Goal: Task Accomplishment & Management: Use online tool/utility

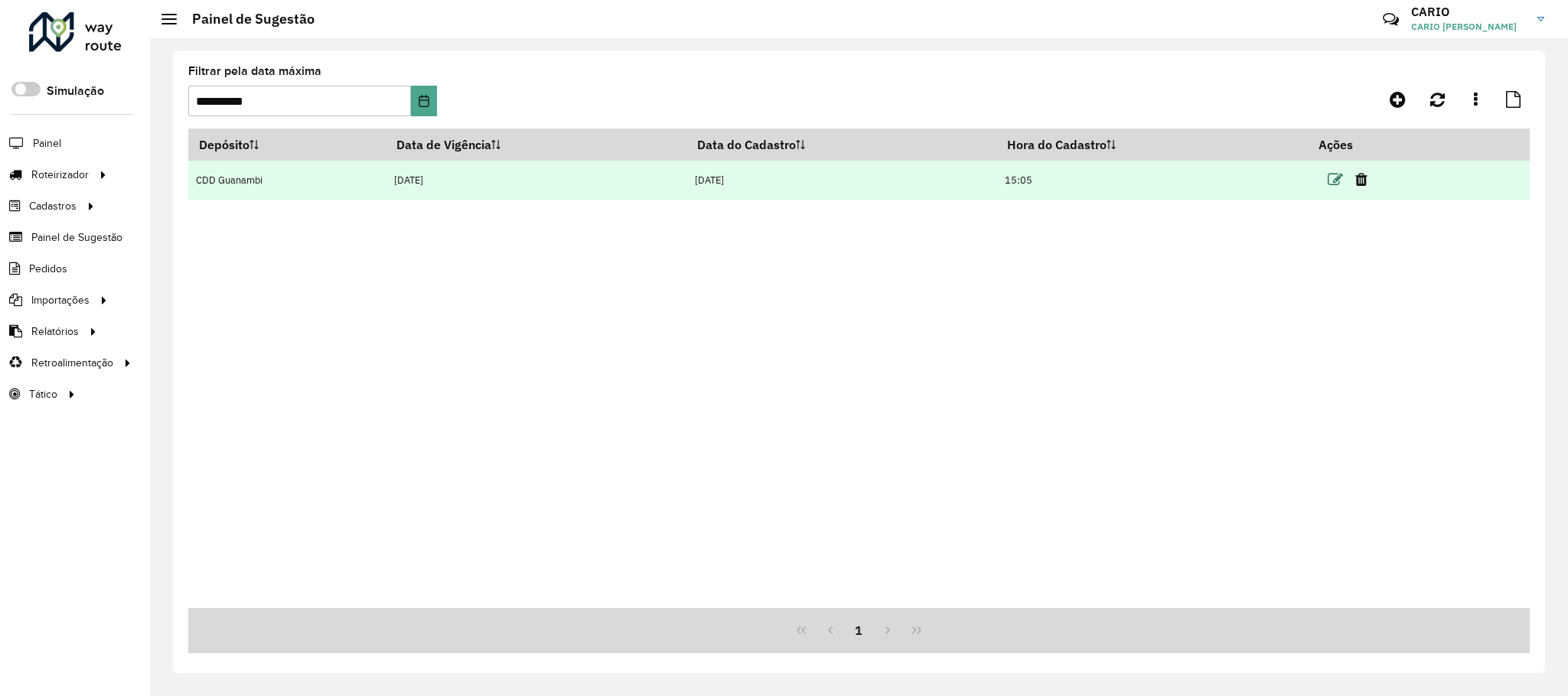
click at [1341, 174] on icon at bounding box center [1335, 180] width 15 height 15
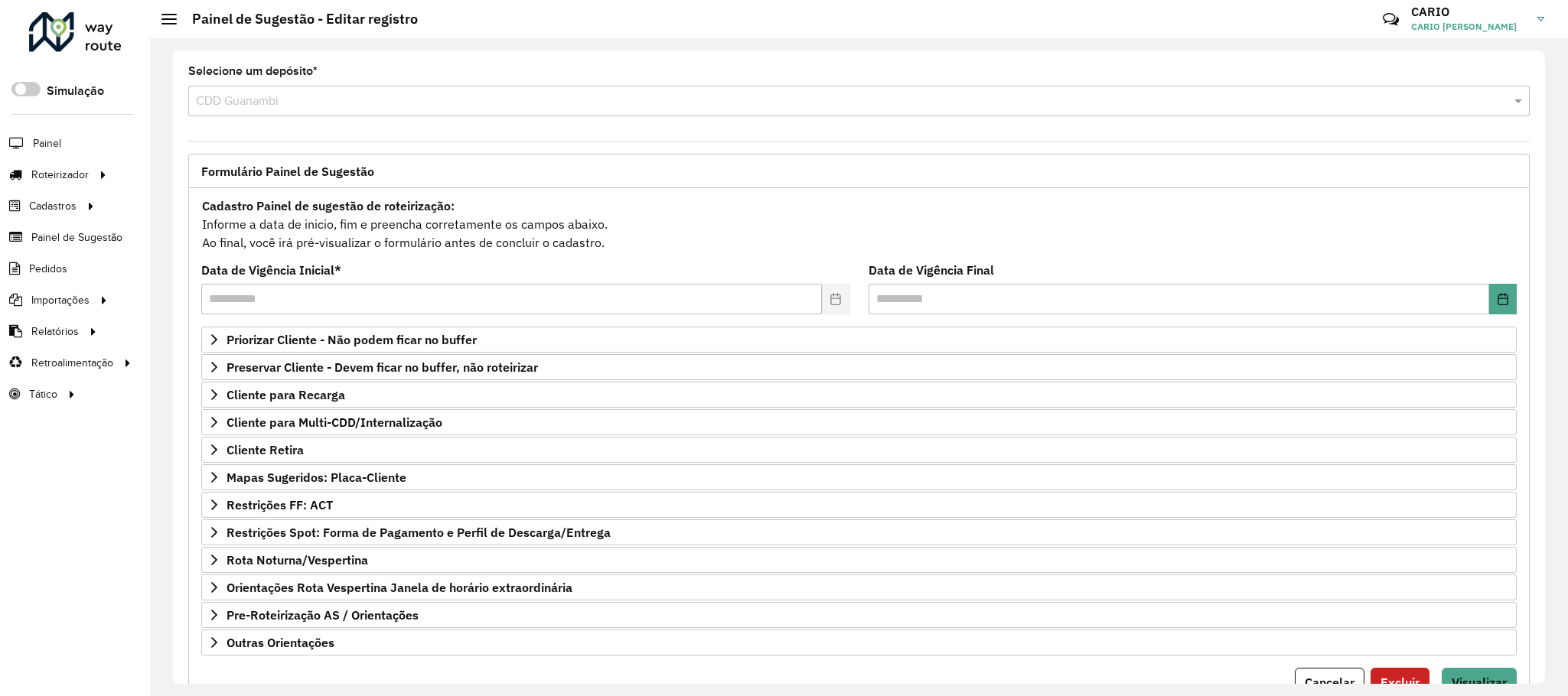
scroll to position [79, 0]
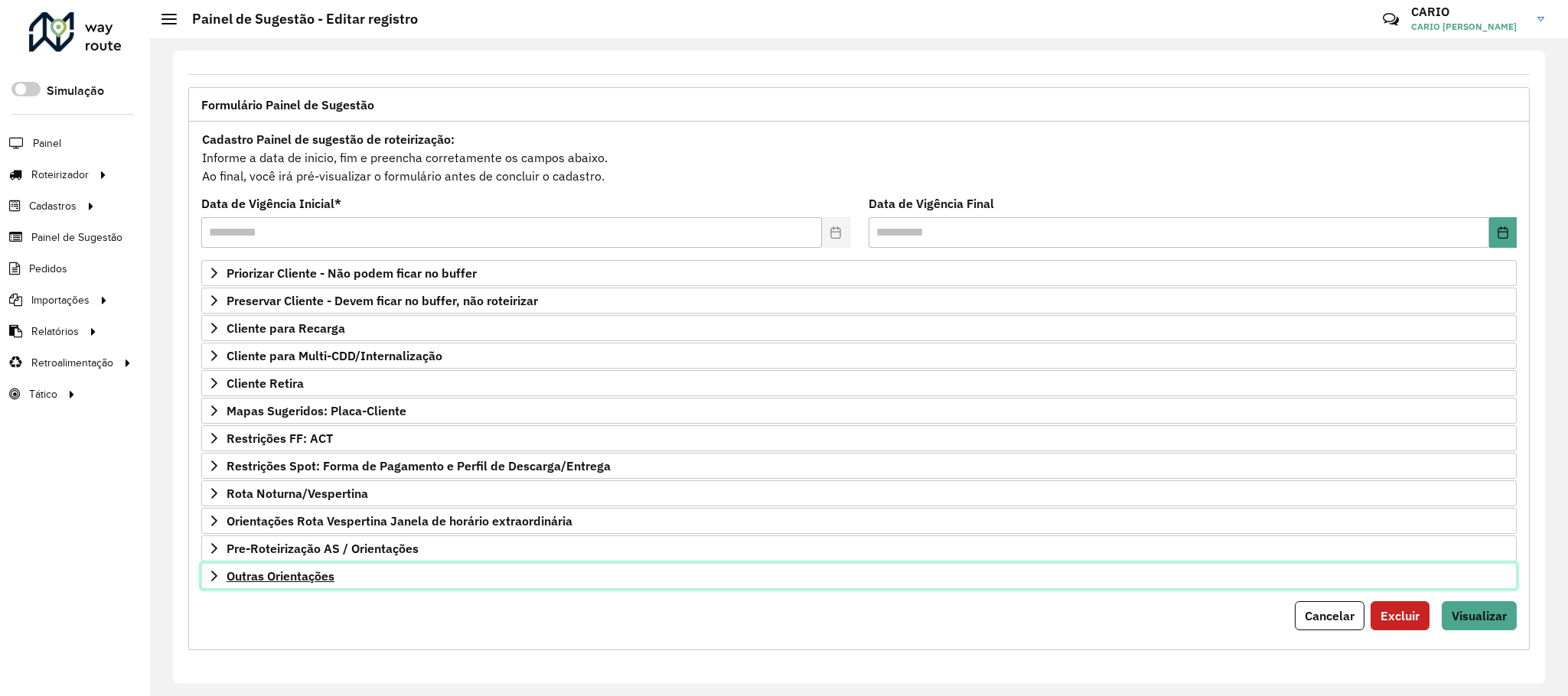
click at [290, 572] on span "Outras Orientações" at bounding box center [280, 575] width 108 height 12
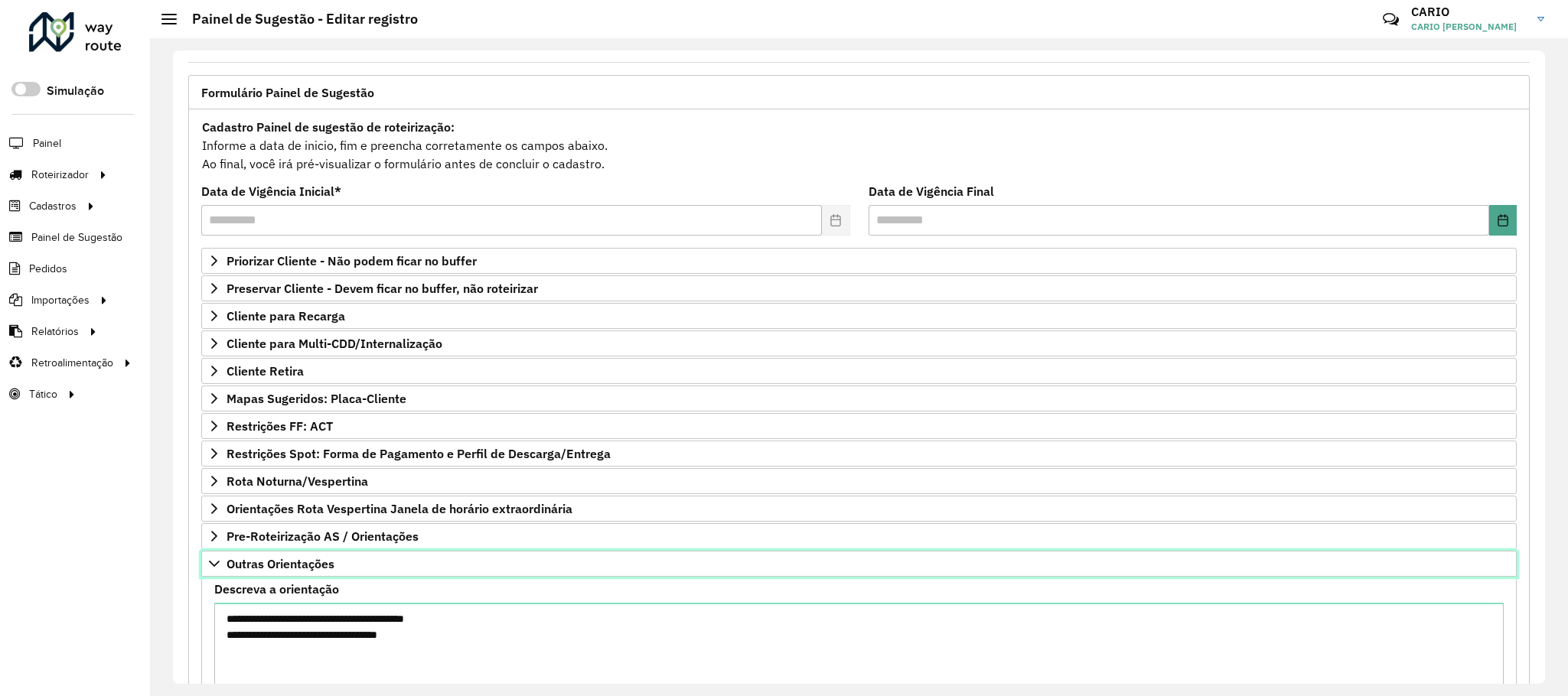
scroll to position [254, 0]
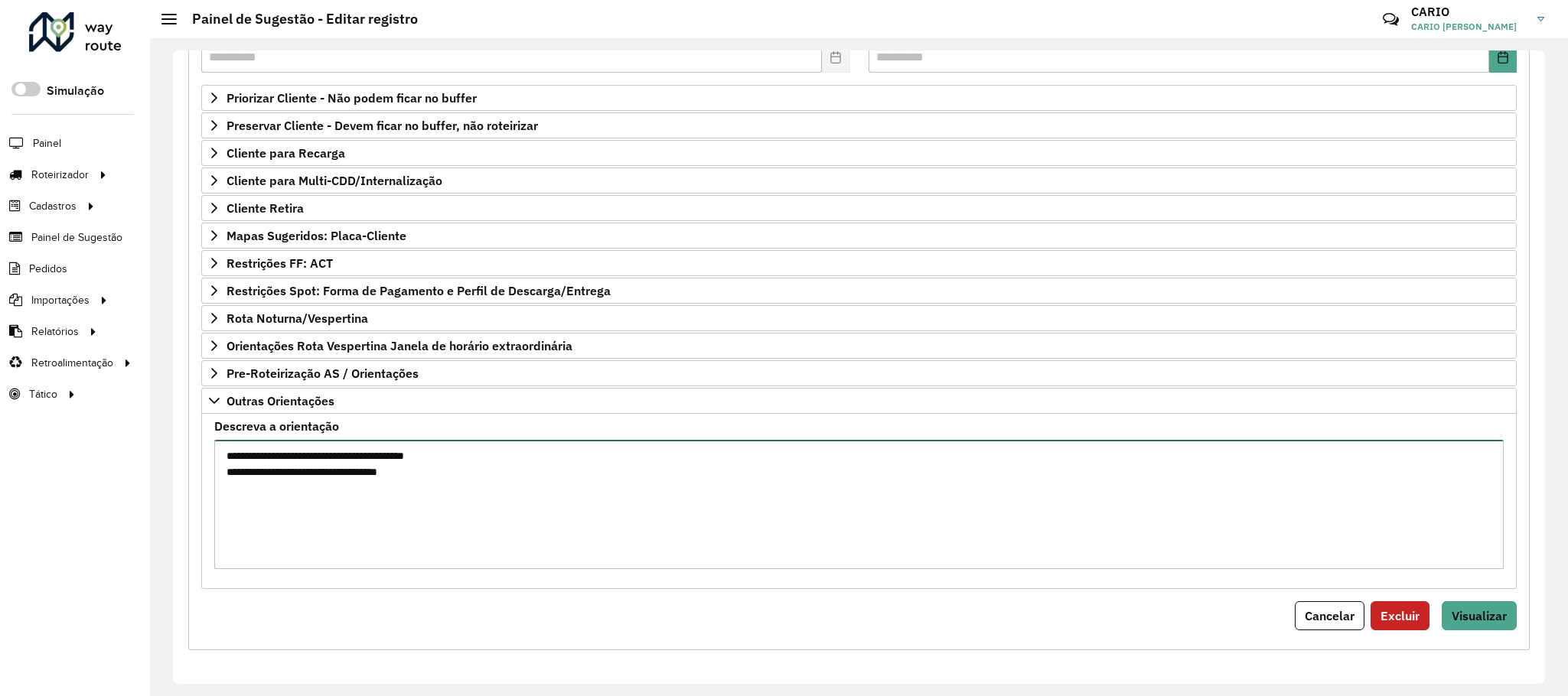
click at [239, 472] on textarea "**********" at bounding box center [858, 504] width 1289 height 129
type textarea "**********"
click at [324, 92] on span "Priorizar Cliente - Não podem ficar no buffer" at bounding box center [351, 97] width 250 height 12
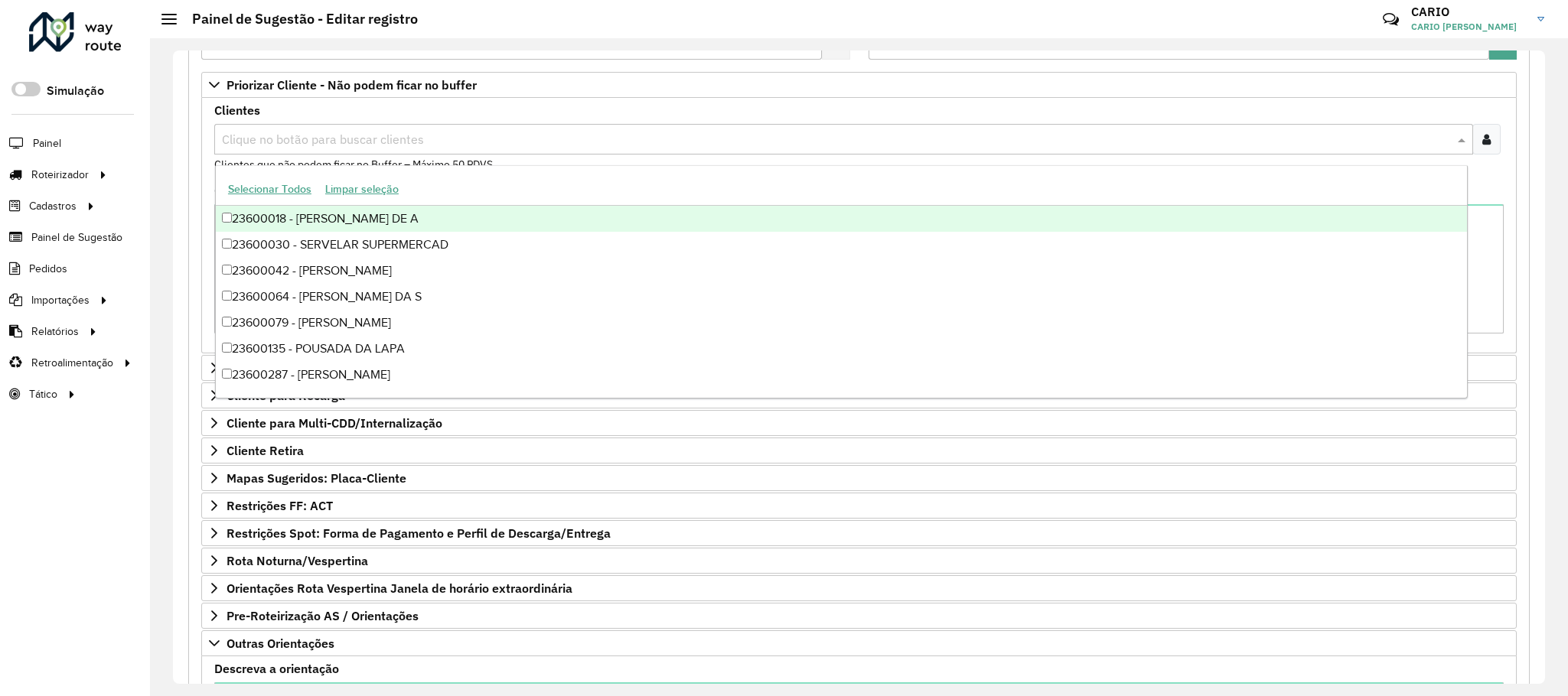
click at [305, 145] on input "text" at bounding box center [836, 140] width 1236 height 19
type input "****"
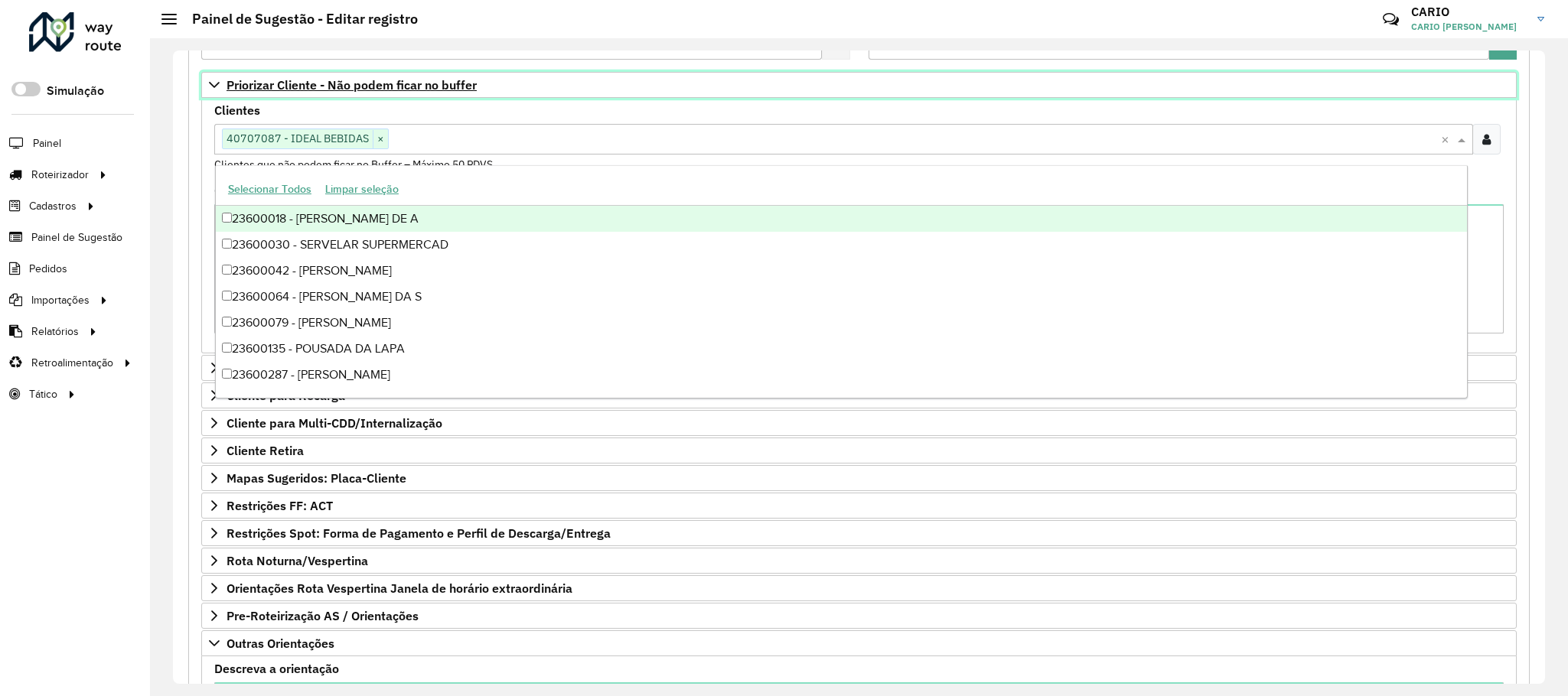
click at [306, 87] on span "Priorizar Cliente - Não podem ficar no buffer" at bounding box center [351, 84] width 250 height 12
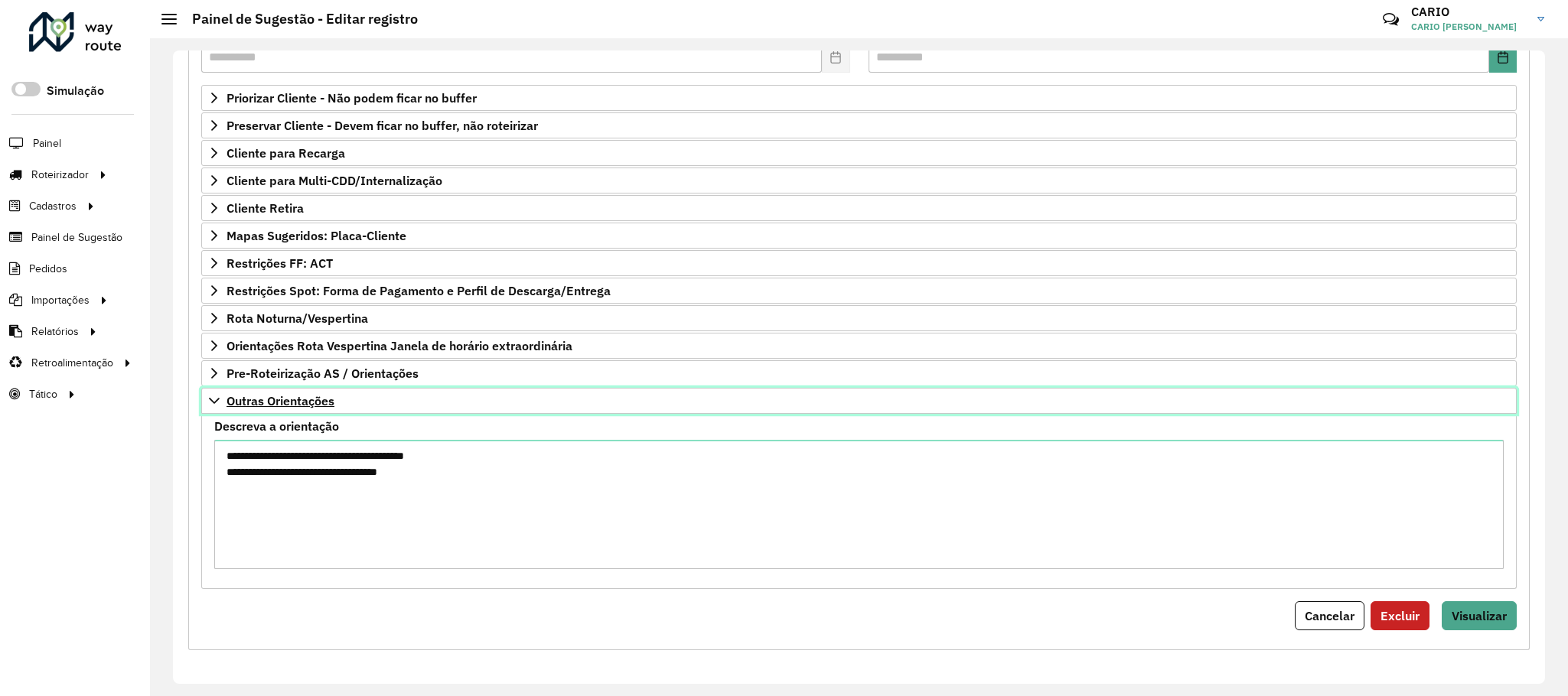
click at [289, 409] on link "Outras Orientações" at bounding box center [858, 400] width 1315 height 26
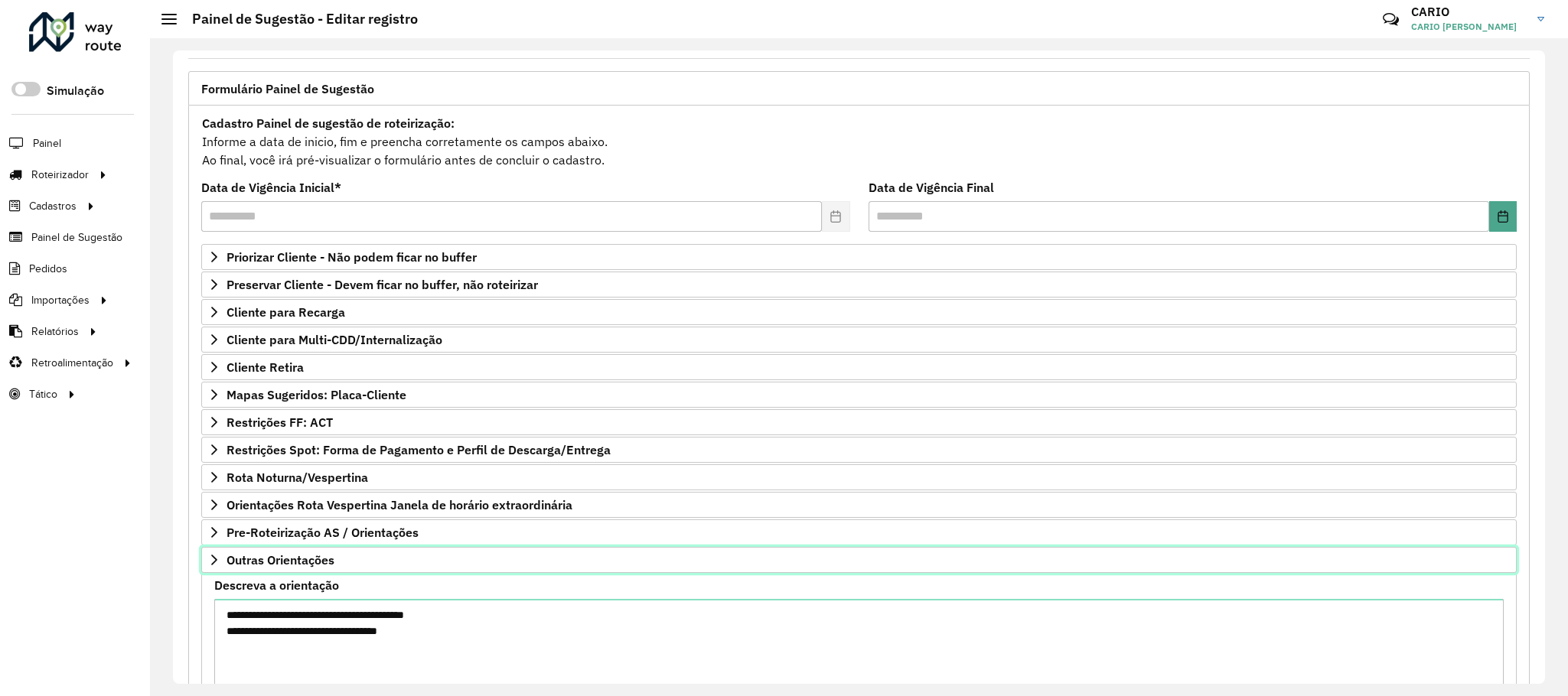
scroll to position [79, 0]
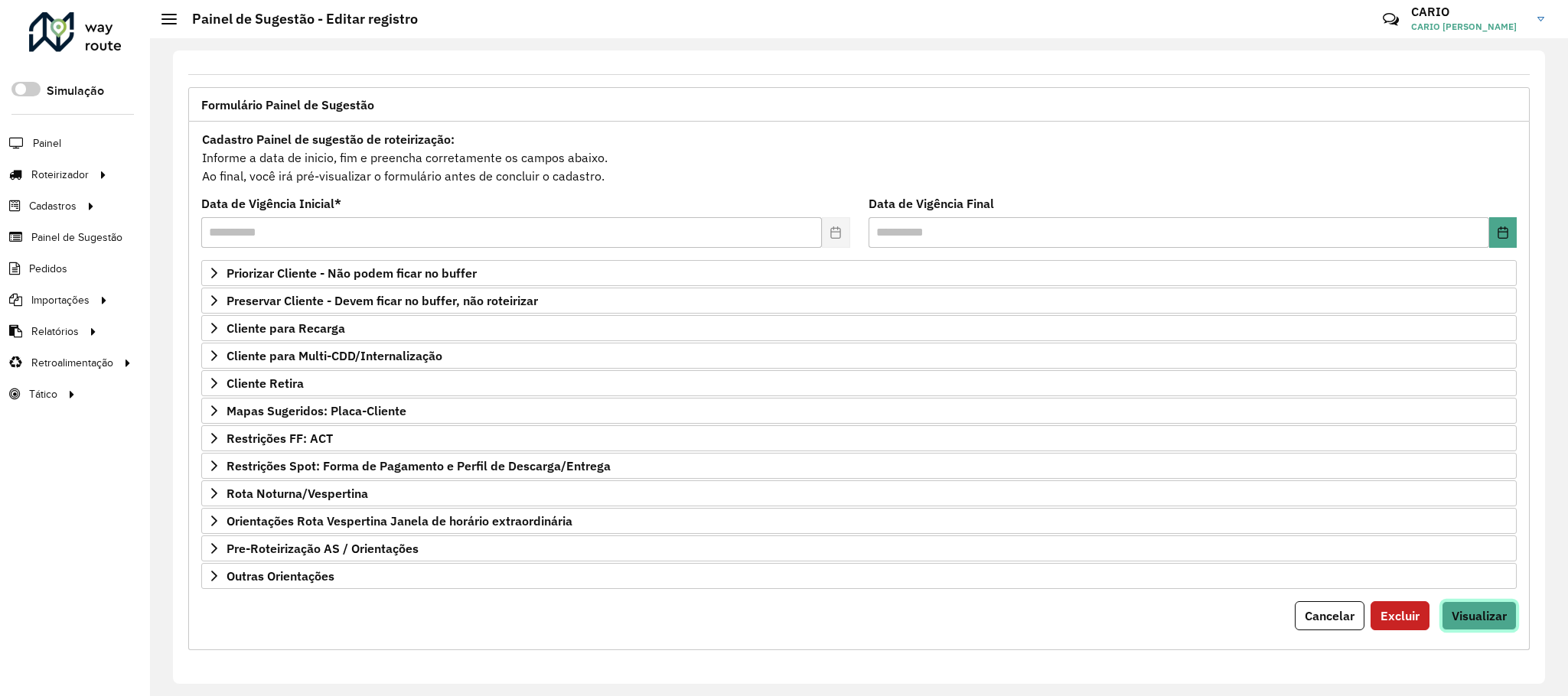
click at [1470, 614] on span "Visualizar" at bounding box center [1479, 616] width 55 height 15
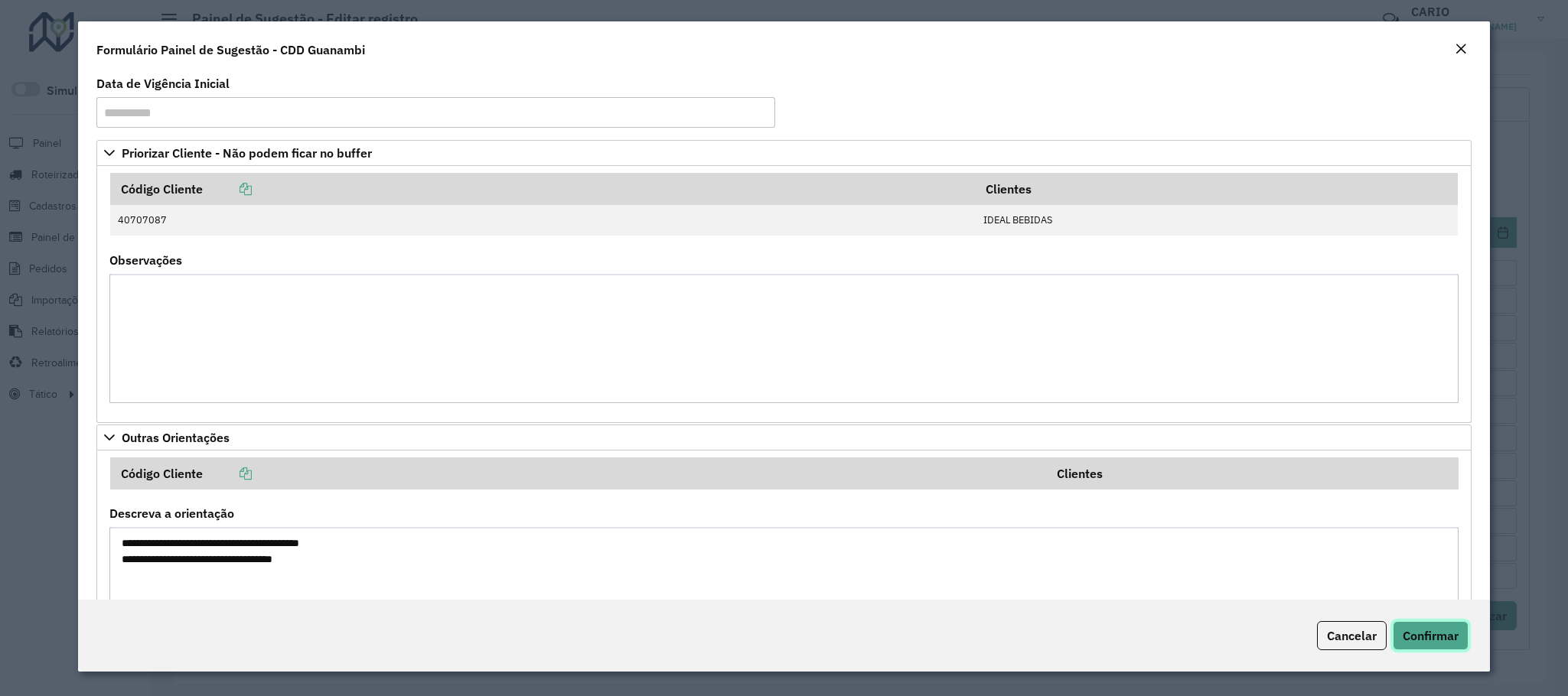
click at [1460, 635] on button "Confirmar" at bounding box center [1430, 635] width 76 height 29
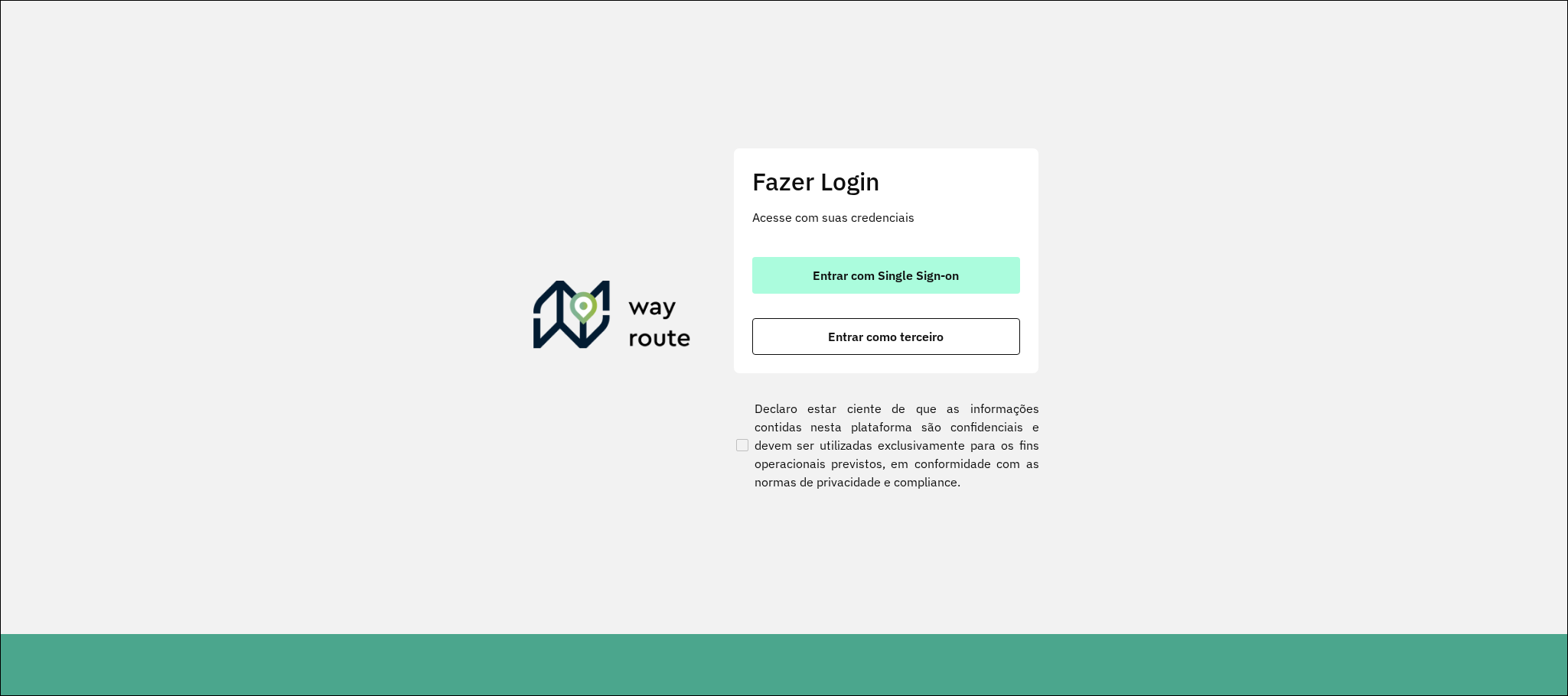
click at [948, 279] on span "Entrar com Single Sign-on" at bounding box center [886, 275] width 146 height 12
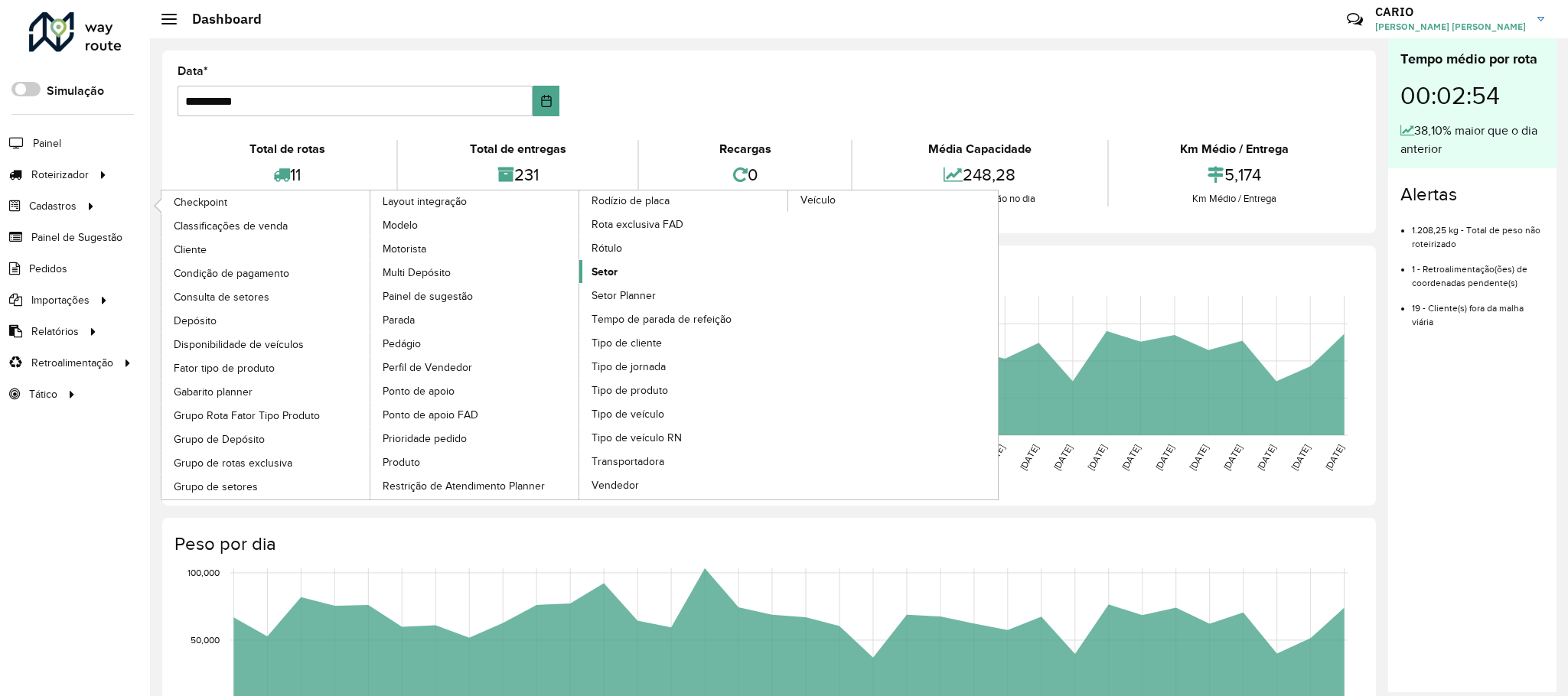
click at [606, 279] on span "Setor" at bounding box center [605, 271] width 26 height 16
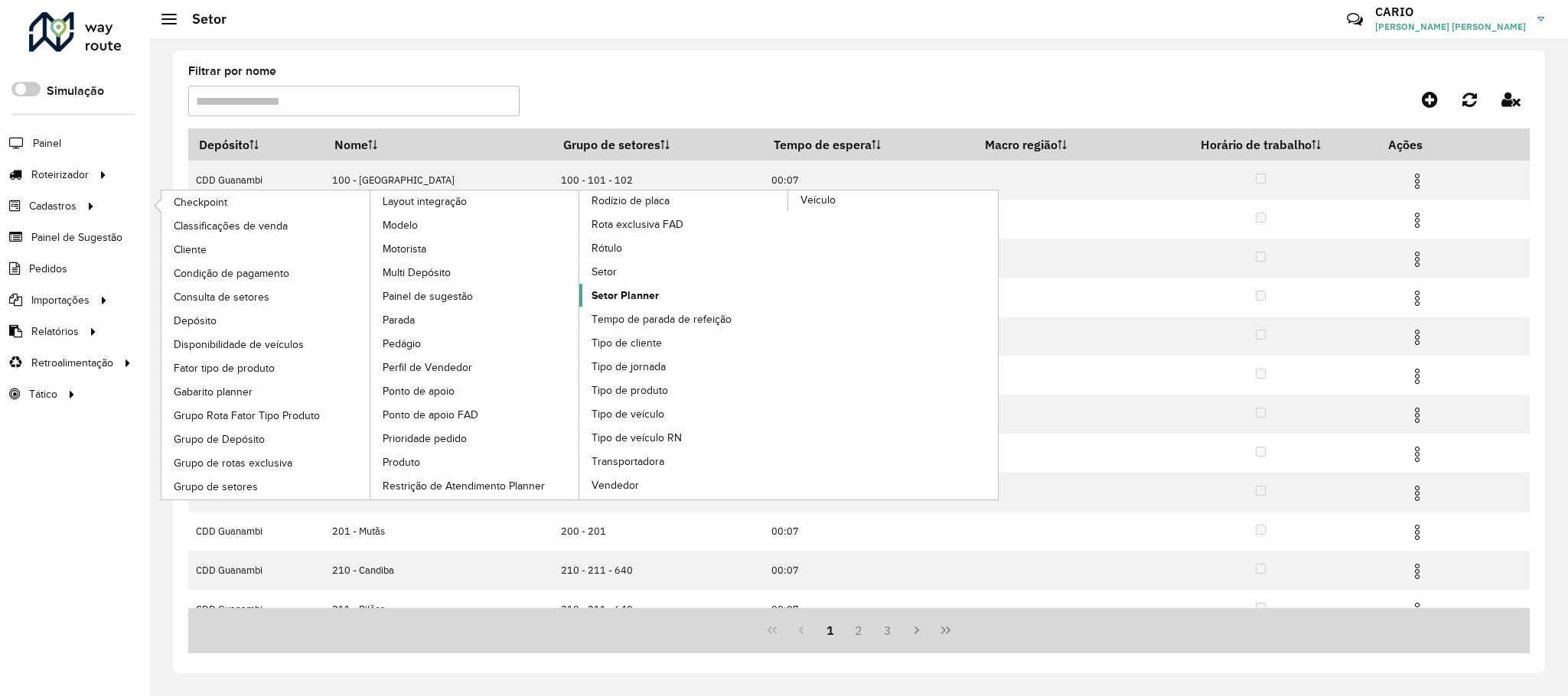
click at [640, 304] on span "Setor Planner" at bounding box center [625, 295] width 67 height 16
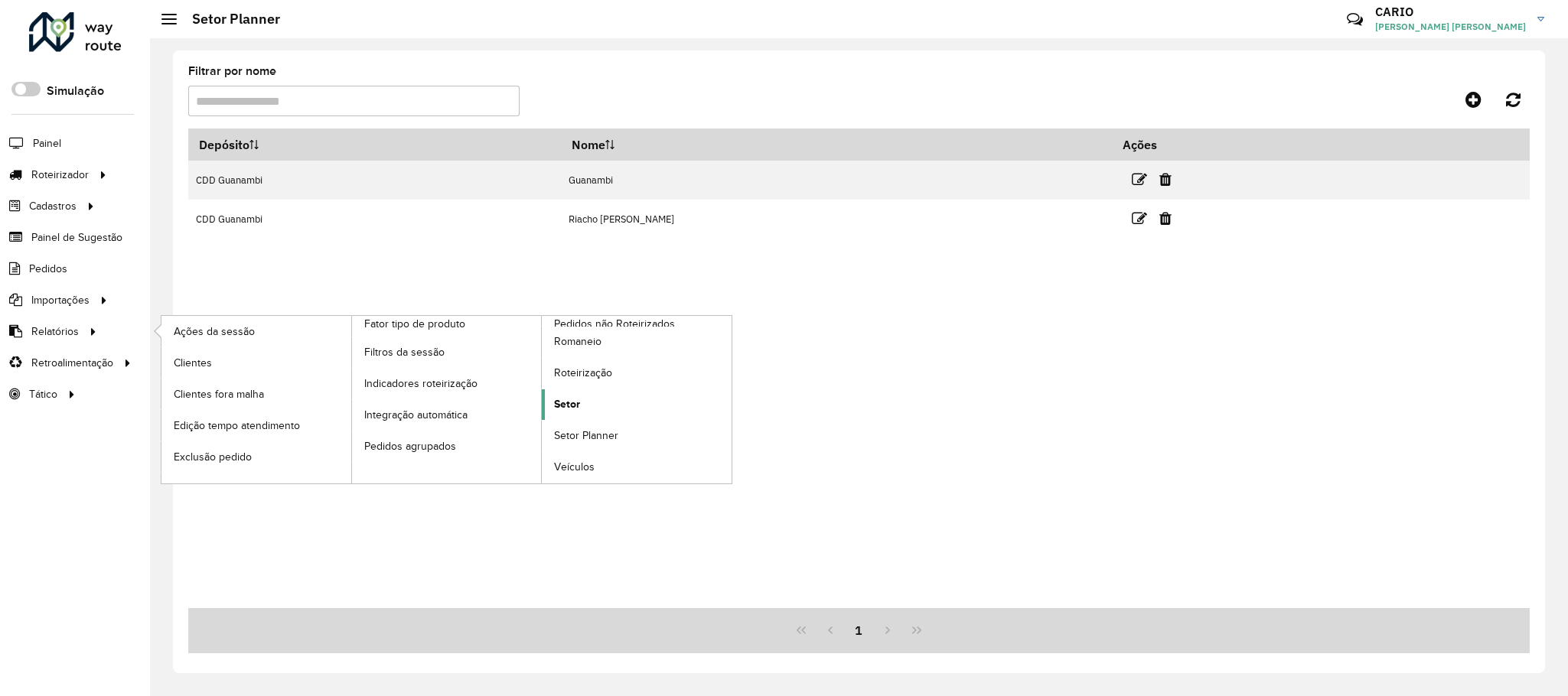
click at [572, 409] on span "Setor" at bounding box center [567, 403] width 26 height 16
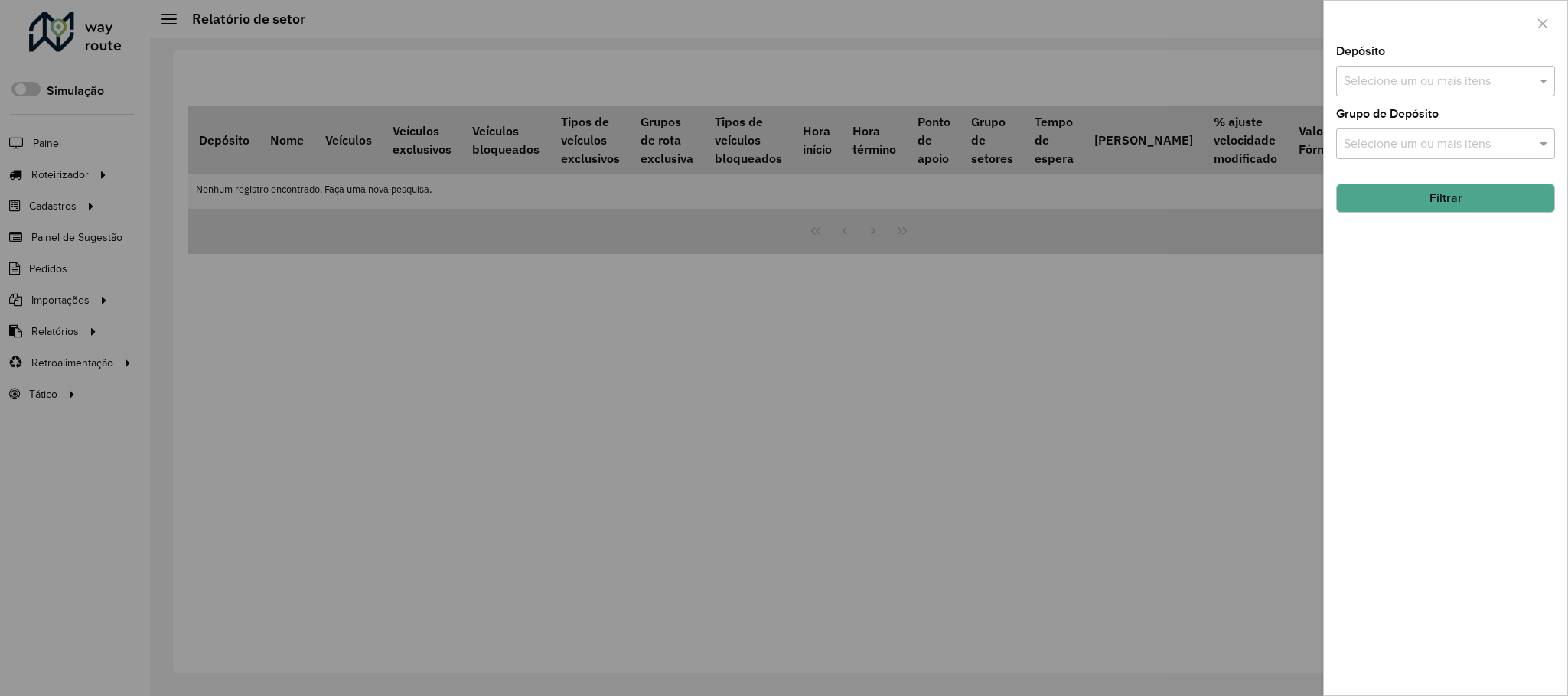
click at [53, 382] on div at bounding box center [784, 348] width 1568 height 696
